Goal: Task Accomplishment & Management: Manage account settings

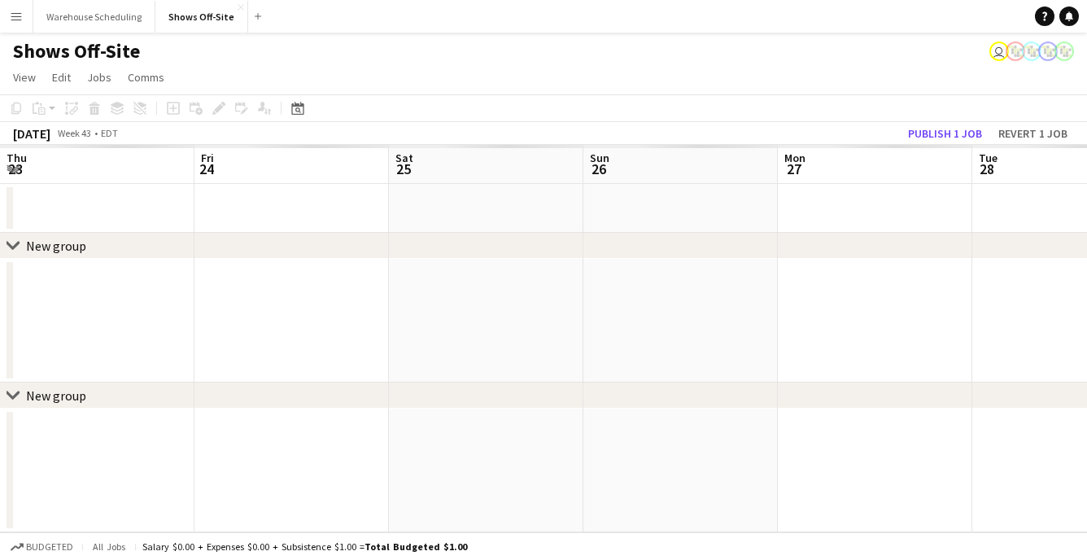
scroll to position [0, 514]
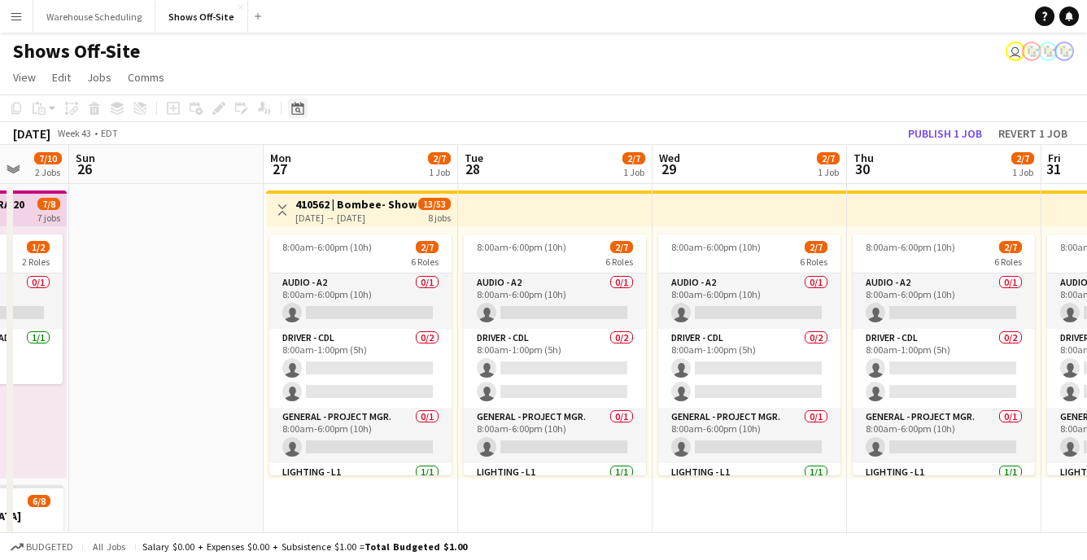
click at [302, 105] on icon at bounding box center [297, 108] width 12 height 13
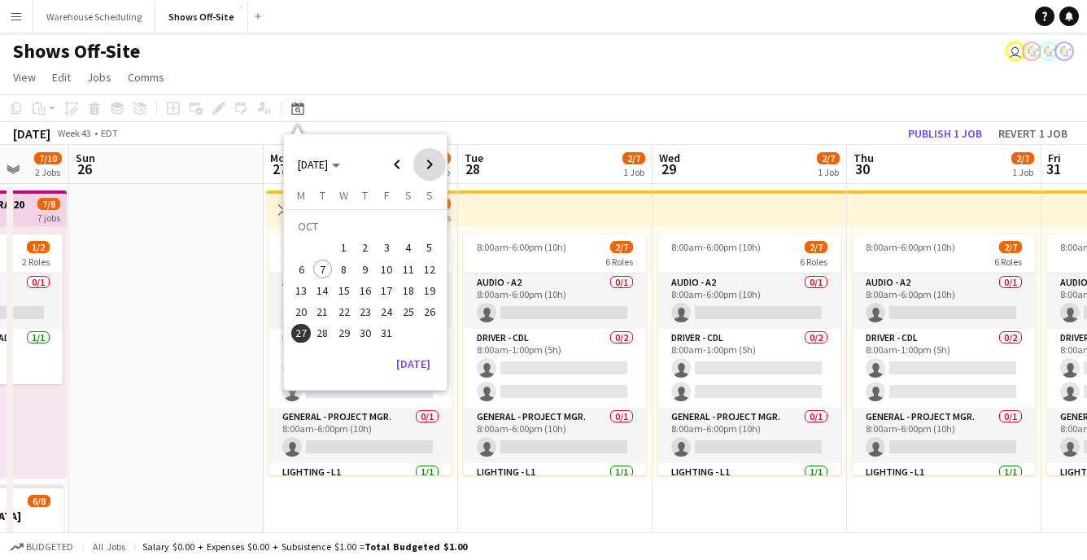
click at [429, 172] on span "Next month" at bounding box center [429, 164] width 33 height 33
click at [404, 166] on span "Previous month" at bounding box center [397, 164] width 33 height 33
click at [299, 290] on span "13" at bounding box center [301, 291] width 20 height 20
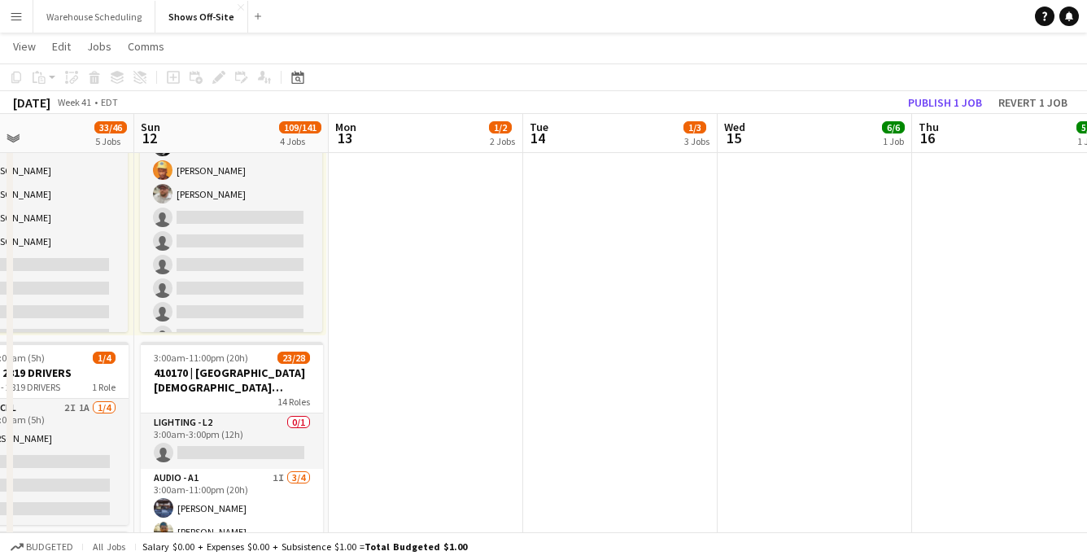
scroll to position [0, 0]
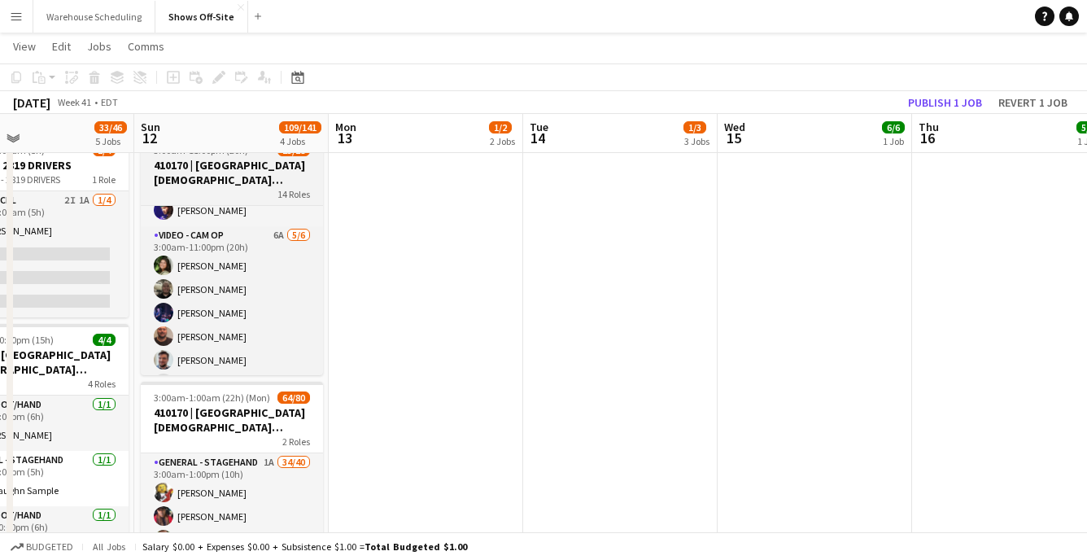
click at [193, 169] on h3 "410170 | [GEOGRAPHIC_DATA][DEMOGRAPHIC_DATA] ACCESS 2025" at bounding box center [232, 172] width 182 height 29
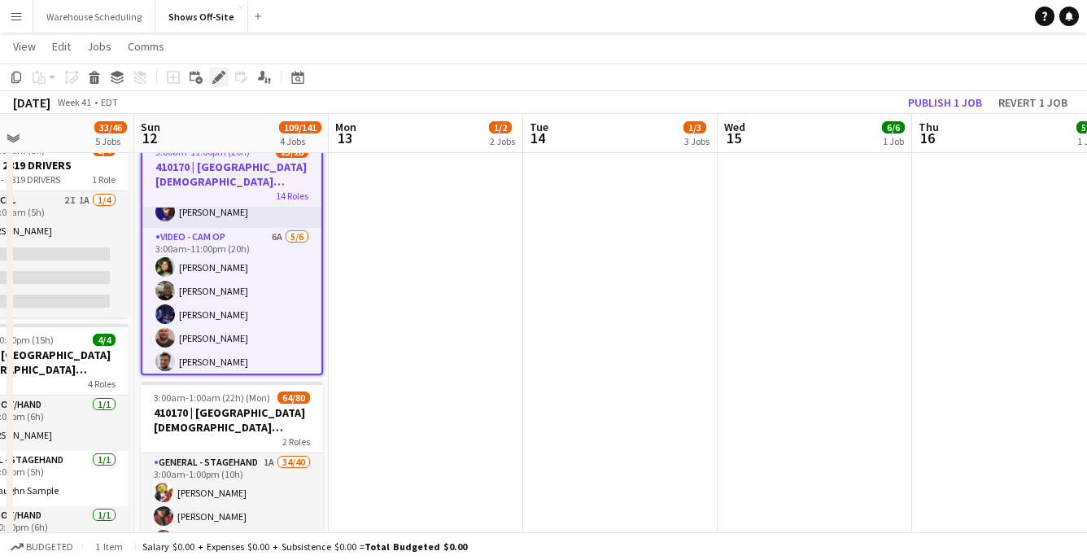
click at [218, 76] on icon at bounding box center [218, 77] width 9 height 9
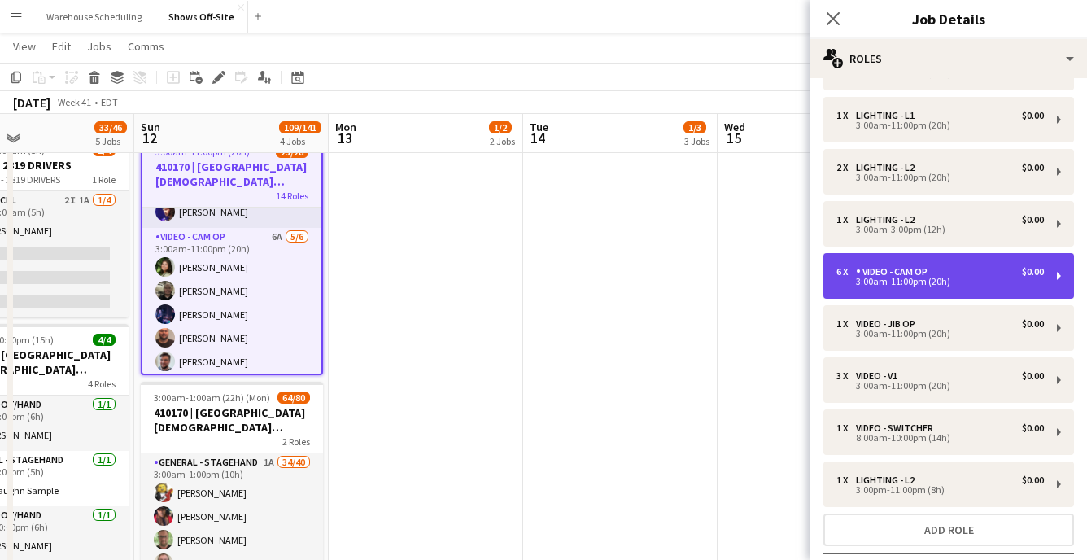
click at [893, 281] on div "3:00am-11:00pm (20h)" at bounding box center [939, 281] width 207 height 8
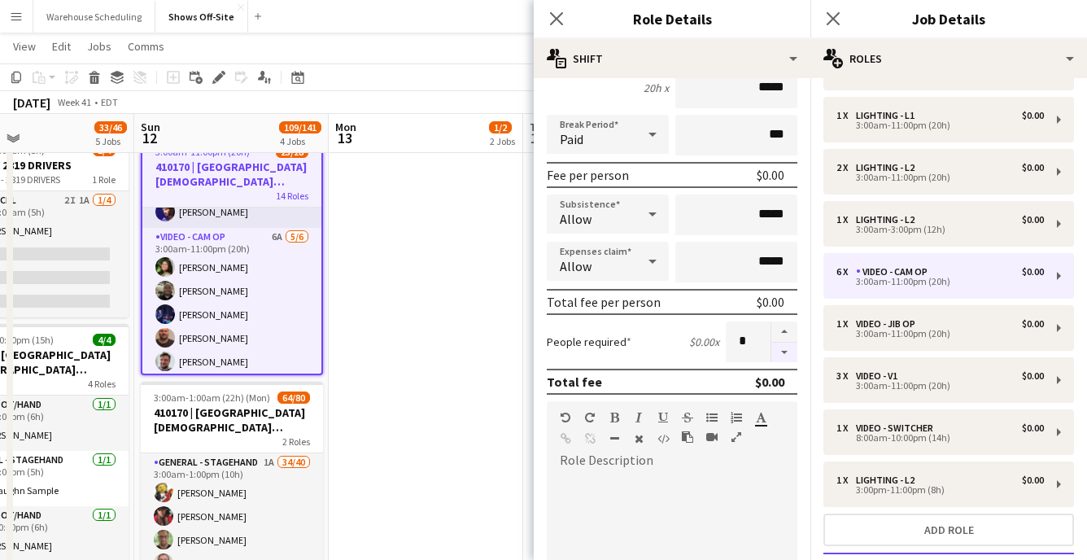
click at [775, 350] on button "button" at bounding box center [784, 353] width 26 height 20
type input "*"
click at [552, 21] on icon "Close pop-in" at bounding box center [555, 18] width 15 height 15
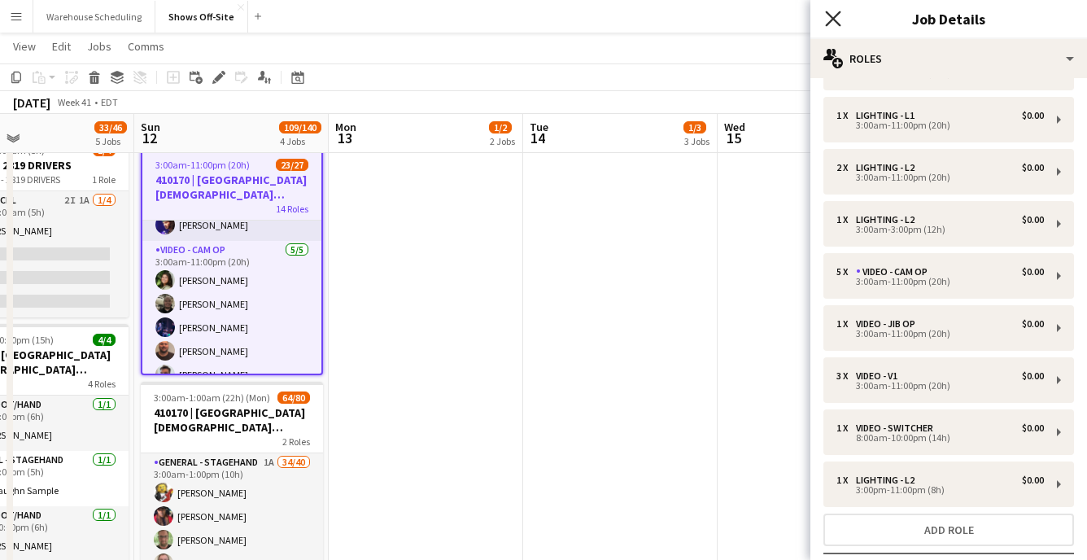
click at [831, 15] on icon at bounding box center [832, 18] width 15 height 15
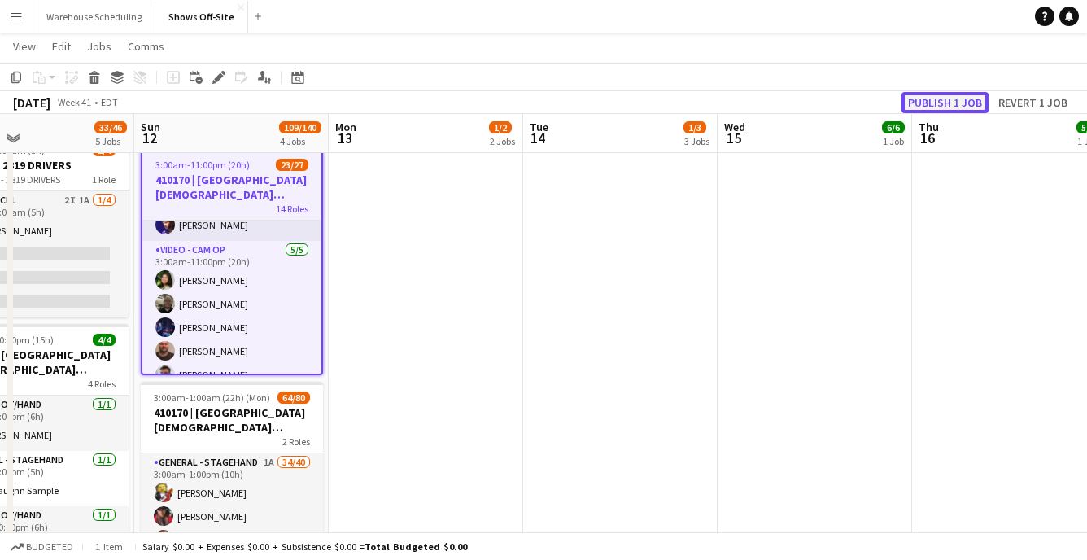
click at [922, 107] on button "Publish 1 job" at bounding box center [944, 102] width 87 height 21
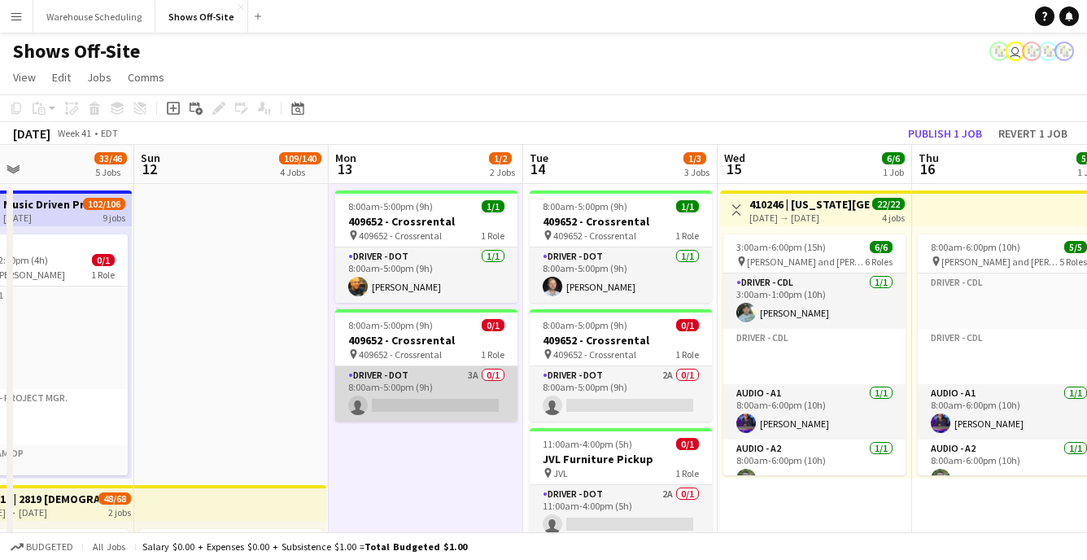
click at [432, 400] on app-card-role "Driver - DOT 3A 0/1 8:00am-5:00pm (9h) single-neutral-actions" at bounding box center [426, 393] width 182 height 55
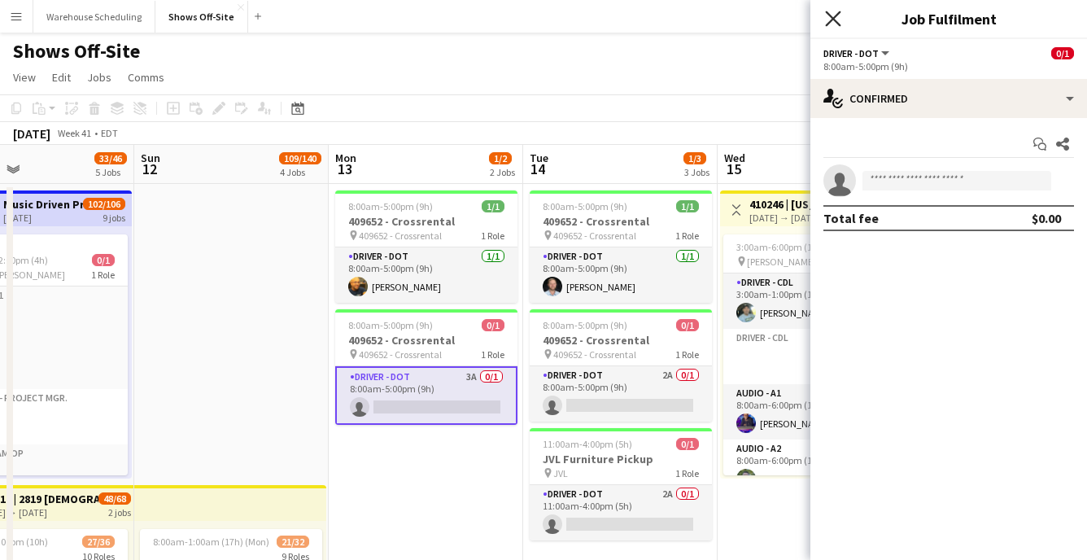
click at [834, 12] on icon "Close pop-in" at bounding box center [832, 18] width 15 height 15
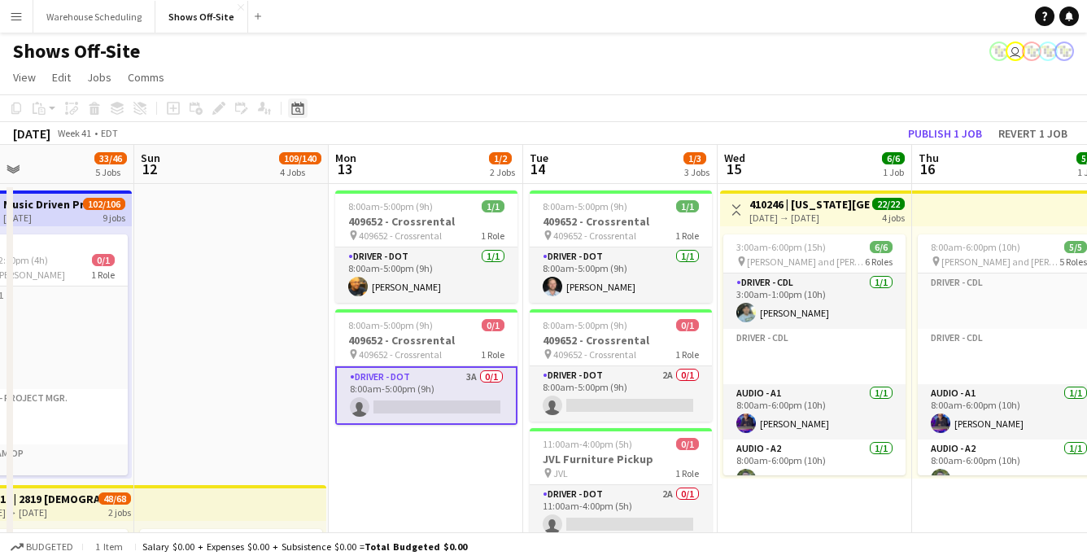
click at [298, 108] on icon at bounding box center [298, 110] width 6 height 6
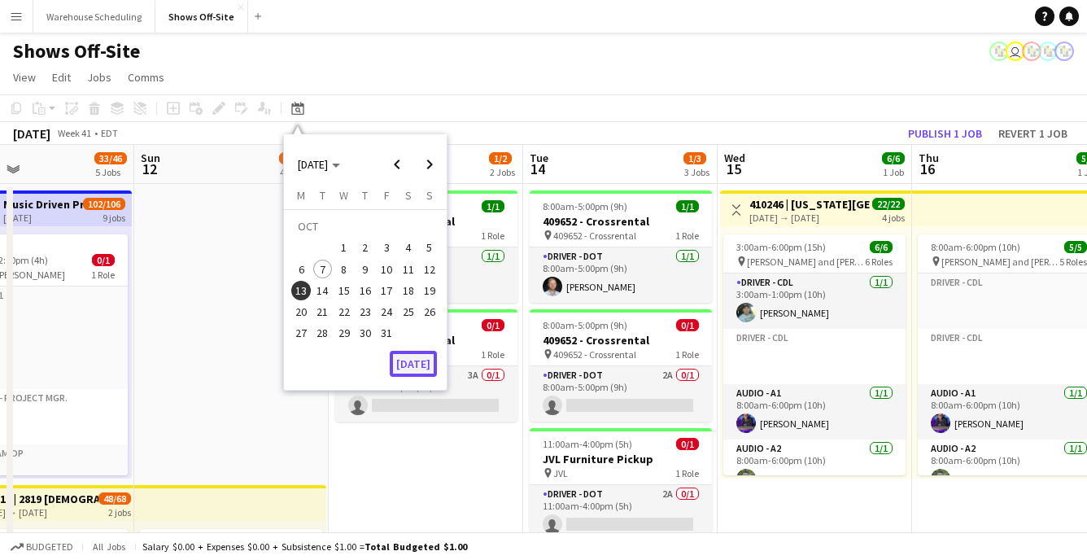
click at [415, 354] on button "[DATE]" at bounding box center [413, 364] width 47 height 26
